Goal: Task Accomplishment & Management: Use online tool/utility

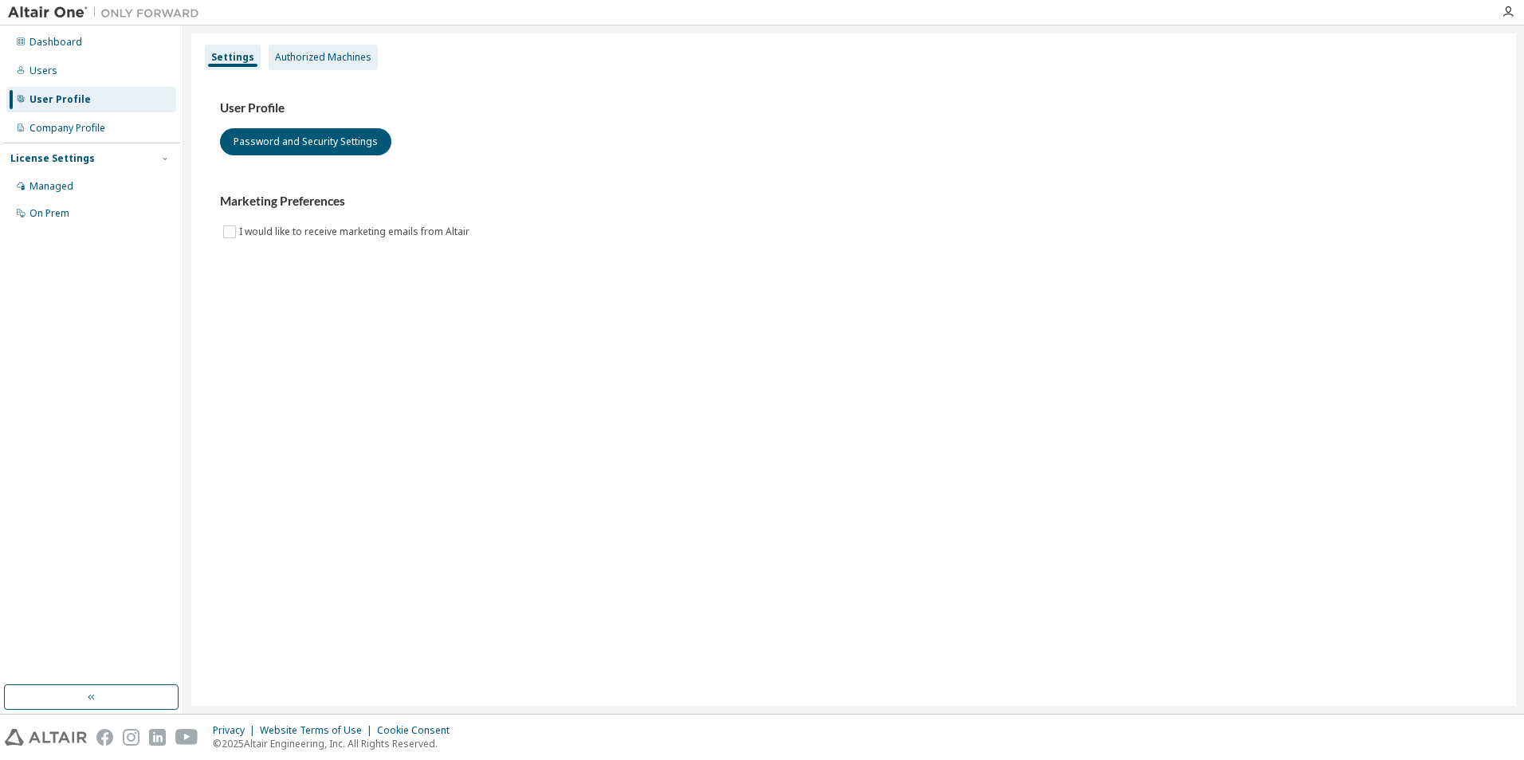
click at [328, 56] on div "Authorized Machines" at bounding box center [323, 57] width 96 height 13
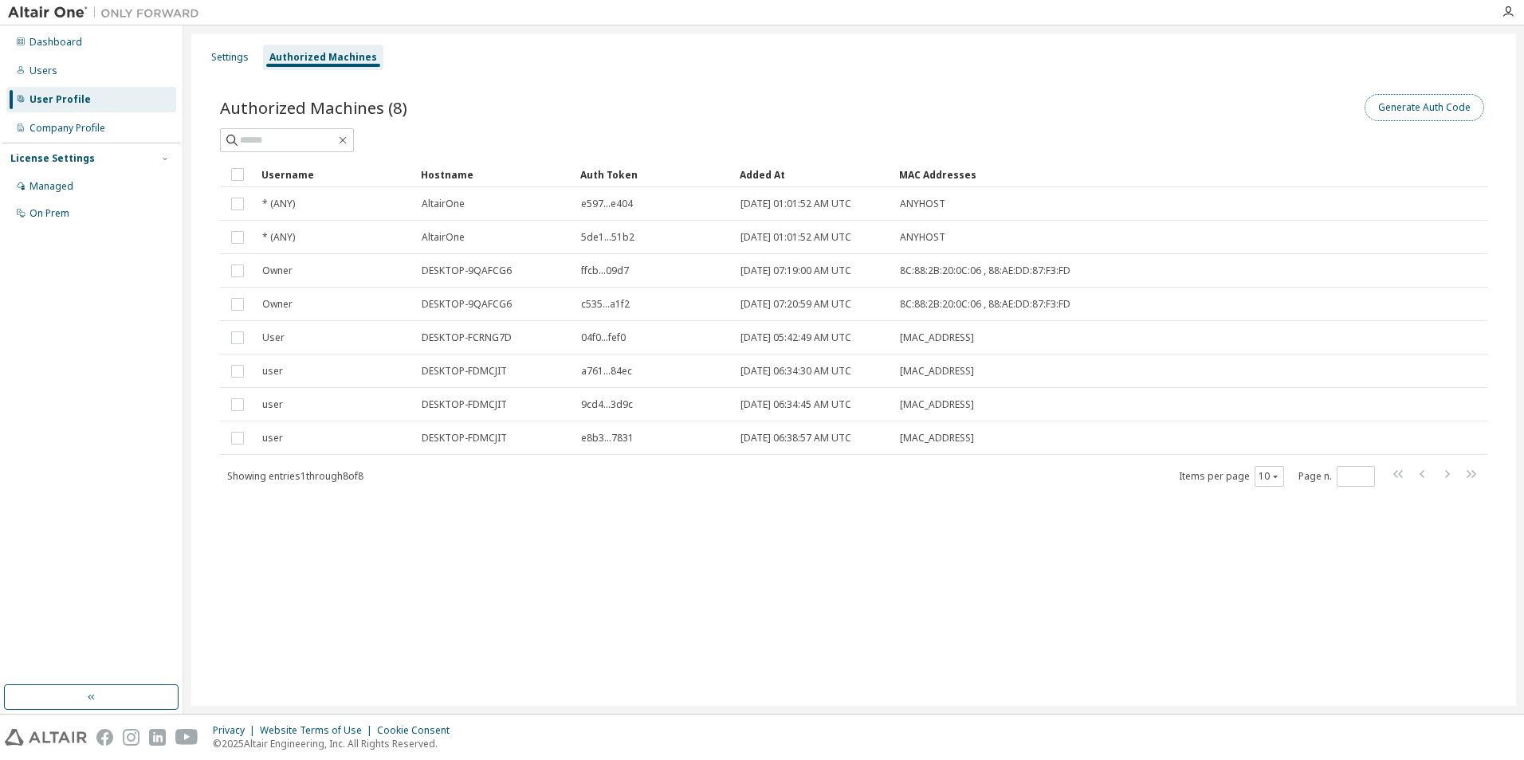
click at [1438, 112] on button "Generate Auth Code" at bounding box center [1424, 107] width 120 height 27
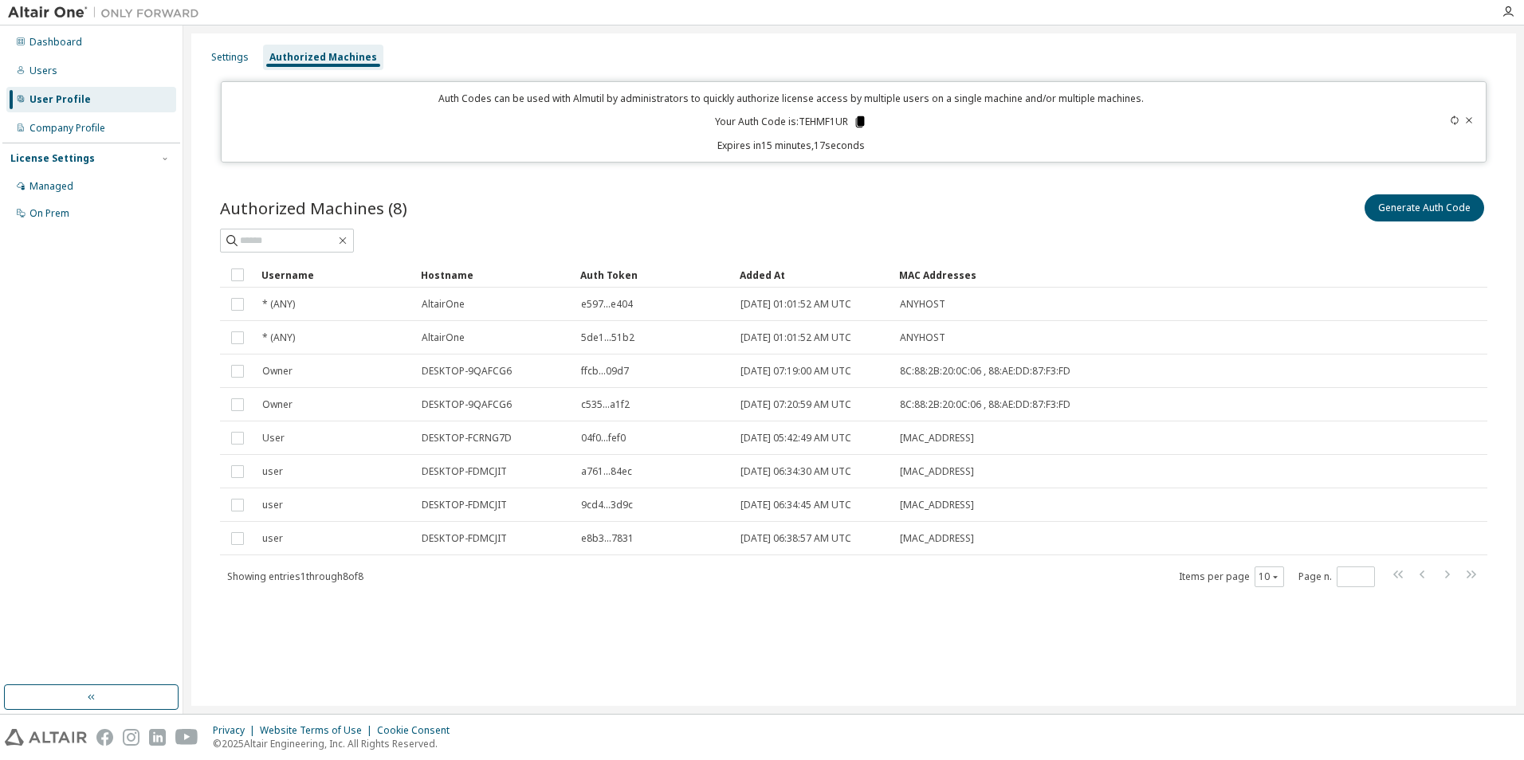
click at [862, 119] on icon at bounding box center [860, 121] width 9 height 11
